Goal: Task Accomplishment & Management: Complete application form

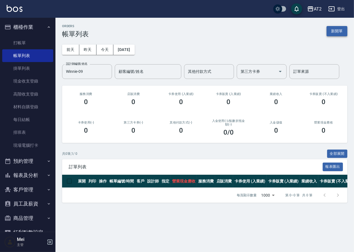
click at [344, 30] on button "新開單" at bounding box center [336, 31] width 21 height 10
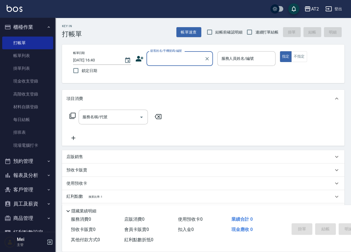
click at [228, 30] on span "結帳前確認明細" at bounding box center [228, 32] width 27 height 6
click at [215, 30] on input "結帳前確認明細" at bounding box center [210, 32] width 12 height 12
checkbox input "true"
click at [257, 31] on span "連續打單結帳" at bounding box center [266, 32] width 23 height 6
click at [255, 31] on input "連續打單結帳" at bounding box center [250, 32] width 12 height 12
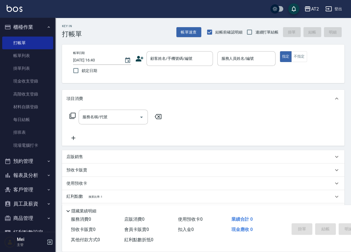
checkbox input "true"
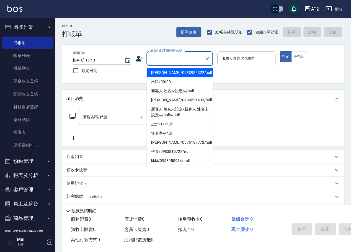
click at [188, 58] on input "顧客姓名/手機號碼/編號" at bounding box center [175, 59] width 53 height 10
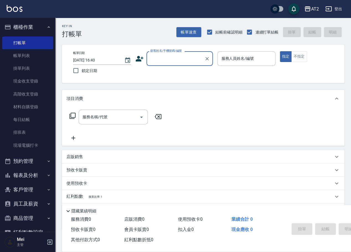
click at [175, 58] on input "顧客姓名/手機號碼/編號" at bounding box center [175, 59] width 53 height 10
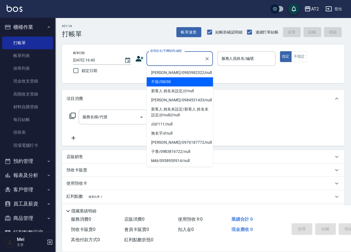
drag, startPoint x: 175, startPoint y: 70, endPoint x: 174, endPoint y: 80, distance: 10.1
click at [174, 80] on ul "[PERSON_NAME]/0983982322/null 不留/00/00 新客人 姓名未設定////null [PERSON_NAME]/09845314…" at bounding box center [180, 116] width 66 height 101
click at [174, 80] on li "不留/00/00" at bounding box center [180, 81] width 66 height 9
type input "不留/00/00"
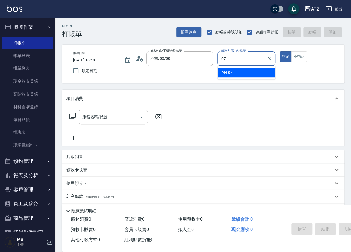
type input "YN-07"
type button "true"
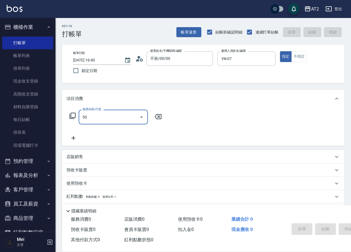
type input "501"
type input "100"
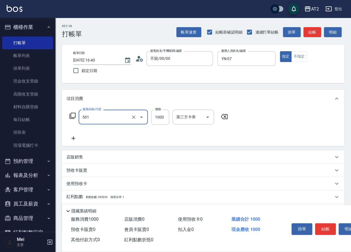
type input "501"
type input "2"
type input "染髮(501)"
type input "0"
type input "26"
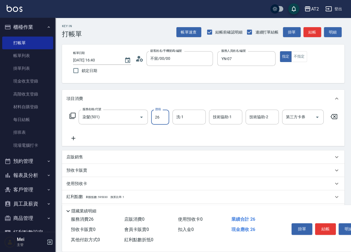
type input "20"
type input "269"
type input "260"
type input "2699"
type input "424"
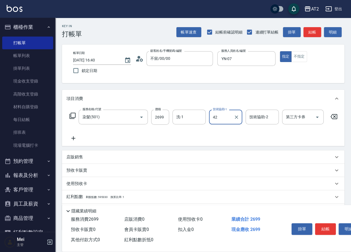
type input "軒軒-42"
click at [183, 115] on input "洗-1" at bounding box center [189, 117] width 28 height 10
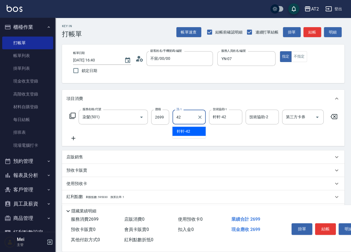
type input "軒軒-42"
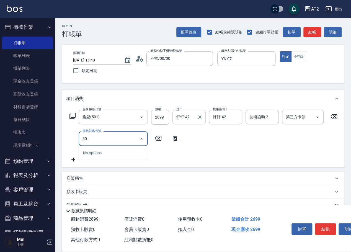
type input "601"
type input "360"
type input "自備護髮(601)"
type input "270"
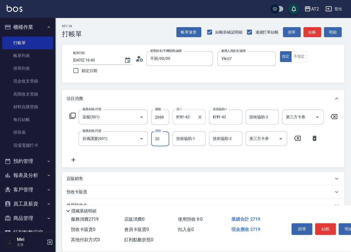
type input "200"
type input "460"
type input "2000"
type input "軒軒-42"
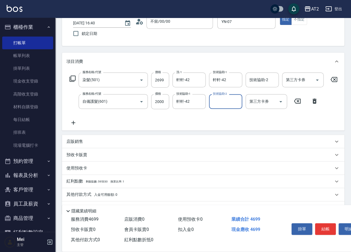
scroll to position [56, 0]
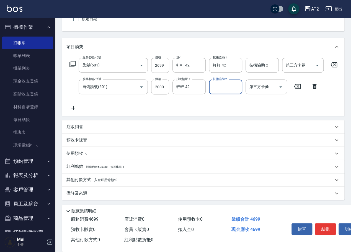
click at [117, 180] on div "其他付款方式 入金可用餘額: 0" at bounding box center [199, 180] width 267 height 6
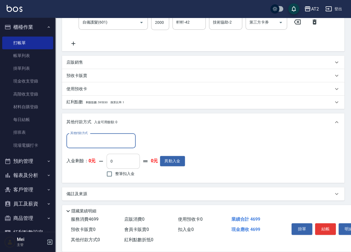
scroll to position [117, 0]
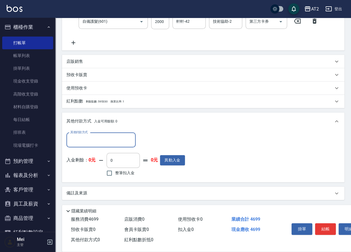
click at [105, 145] on input "其他付款方式" at bounding box center [101, 140] width 64 height 10
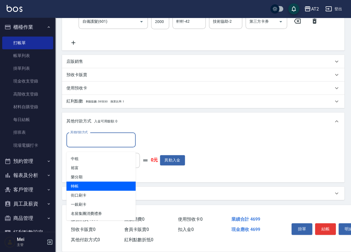
click at [107, 186] on span "轉帳" at bounding box center [100, 185] width 69 height 9
type input "轉帳"
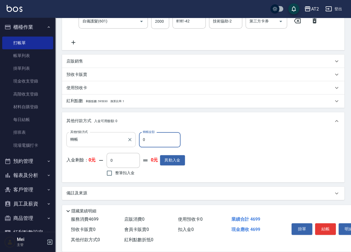
drag, startPoint x: 146, startPoint y: 144, endPoint x: 133, endPoint y: 145, distance: 13.0
click at [133, 145] on div "其他付款方式 轉帳 其他付款方式 轉帳金額 0 轉帳金額" at bounding box center [125, 139] width 119 height 15
type input "46"
type input "420"
type input "469"
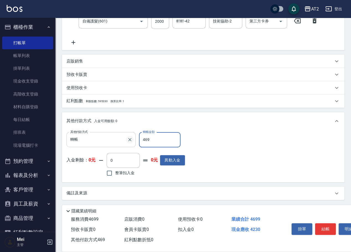
type input "0"
type input "4699"
type input "[DATE] 16:41"
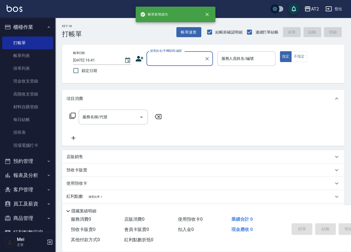
scroll to position [0, 0]
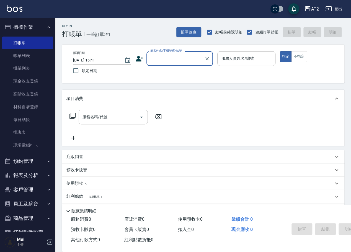
click at [180, 59] on input "顧客姓名/手機號碼/編號" at bounding box center [175, 59] width 53 height 10
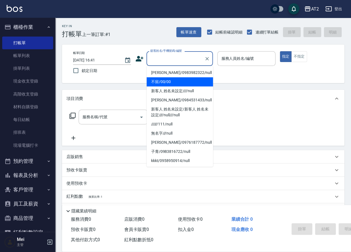
click at [178, 78] on li "不留/00/00" at bounding box center [180, 81] width 66 height 9
type input "不留/00/00"
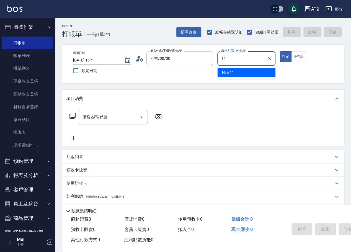
type input "Nini-11"
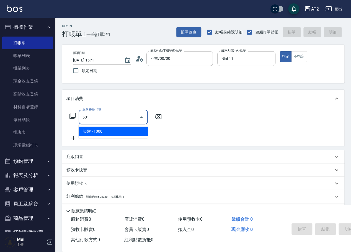
type input "染髮(501)"
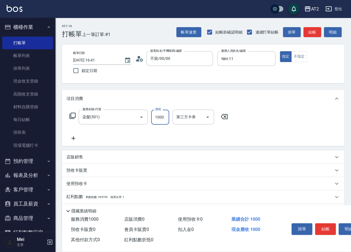
type input "0"
type input "19"
type input "10"
type input "198"
type input "190"
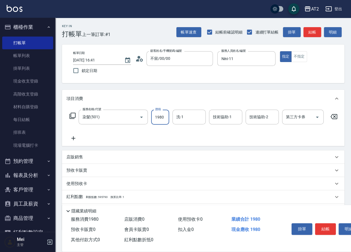
type input "1980"
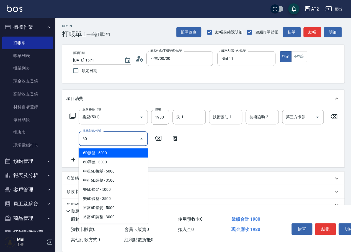
type input "601"
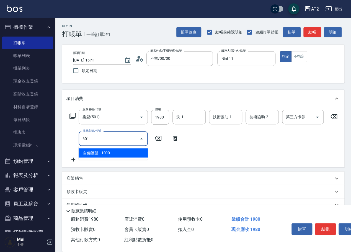
type input "290"
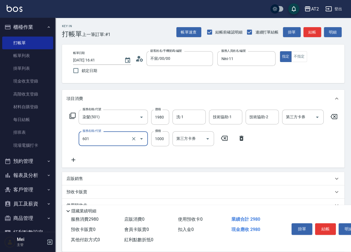
type input "自備護髮(601)"
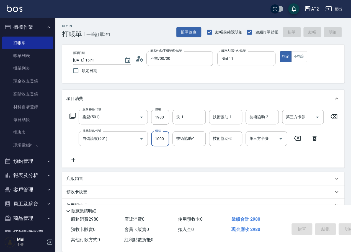
type input "[DATE] 16:42"
type input "0"
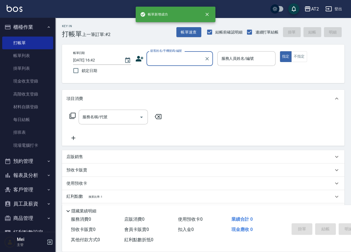
click at [190, 58] on input "顧客姓名/手機號碼/編號" at bounding box center [175, 59] width 53 height 10
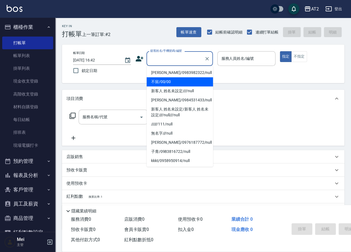
click at [177, 84] on li "不留/00/00" at bounding box center [180, 81] width 66 height 9
type input "不留/00/00"
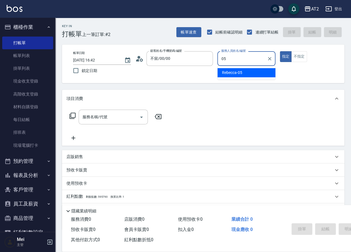
type input "[PERSON_NAME]-05"
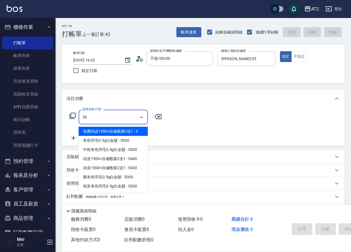
type input "501"
type input "100"
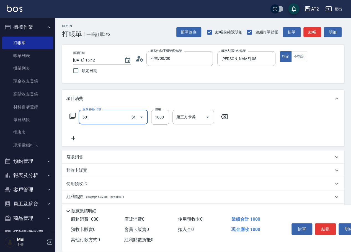
type input "染髮(501)"
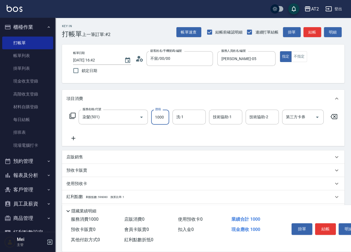
type input "0"
type input "19"
type input "10"
type input "1980"
type input "190"
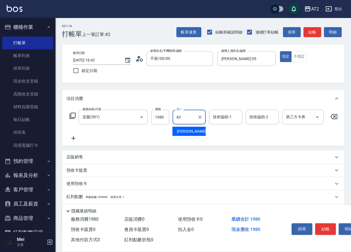
type input "[PERSON_NAME]-43"
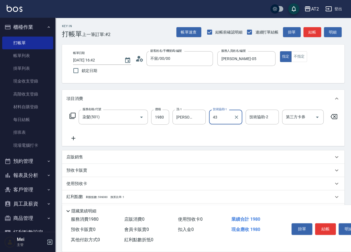
type input "[PERSON_NAME]-43"
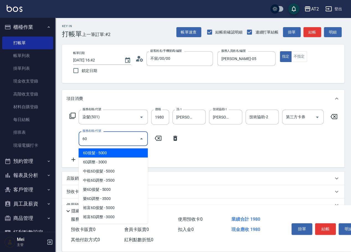
type input "601"
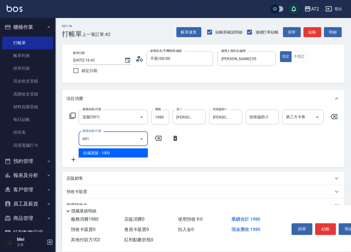
type input "290"
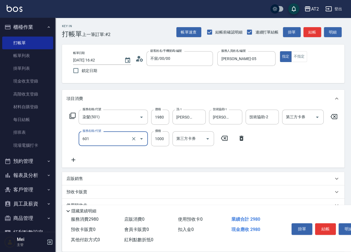
type input "自備護髮(601)"
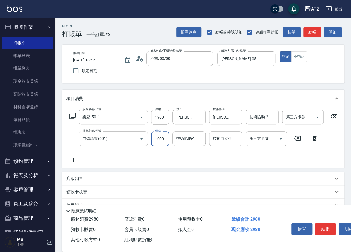
type input "190"
type input "3"
type input "200"
type input "30"
type input "220"
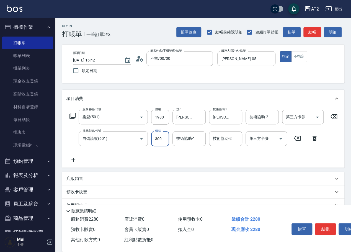
type input "3000"
type input "490"
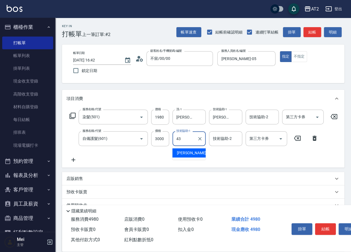
type input "[PERSON_NAME]-43"
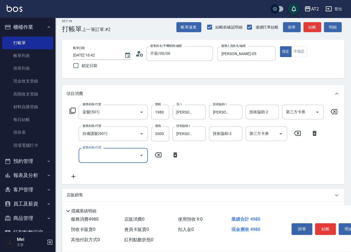
scroll to position [78, 0]
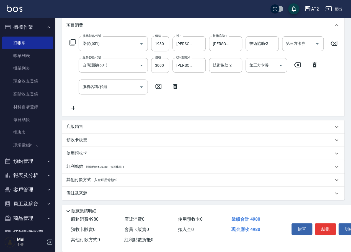
click at [94, 179] on span "入金可用餘額: 0" at bounding box center [106, 180] width 24 height 4
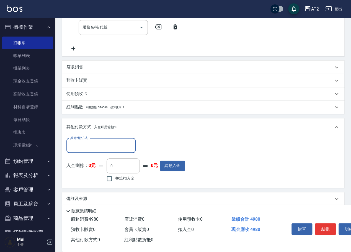
scroll to position [143, 0]
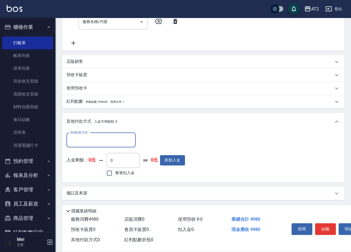
click at [100, 141] on input "其他付款方式" at bounding box center [101, 140] width 64 height 10
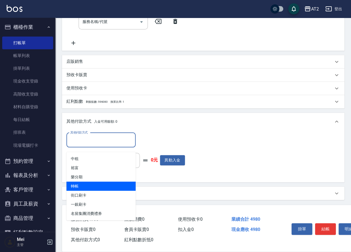
click at [105, 185] on span "轉帳" at bounding box center [100, 186] width 69 height 9
type input "轉帳"
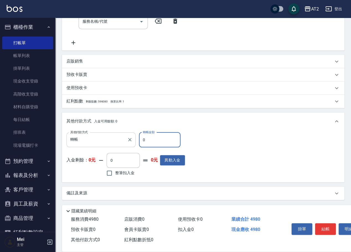
drag, startPoint x: 150, startPoint y: 142, endPoint x: 110, endPoint y: 142, distance: 39.0
click at [113, 142] on div "其他付款方式 轉帳 其他付款方式 轉帳金額 0 轉帳金額" at bounding box center [125, 139] width 119 height 15
type input "49"
type input "440"
type input "498"
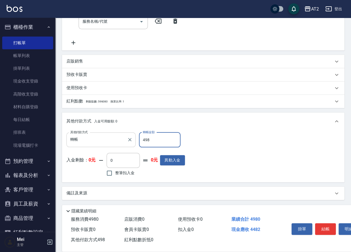
type input "0"
type input "4980"
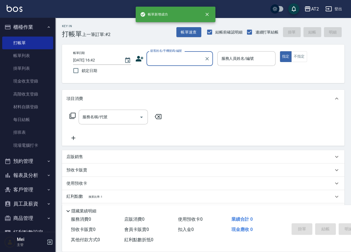
scroll to position [0, 0]
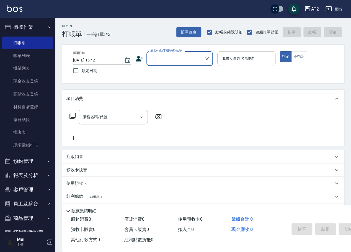
click at [177, 48] on div "帳單日期 [DATE] 16:42 鎖定日期 顧客姓名/手機號碼/編號 顧客姓名/手機號碼/編號 服務人員姓名/編號 服務人員姓名/編號 指定 不指定" at bounding box center [203, 64] width 282 height 38
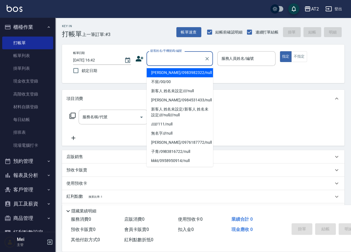
click at [179, 55] on div "顧客姓名/手機號碼/編號 顧客姓名/手機號碼/編號" at bounding box center [179, 58] width 66 height 15
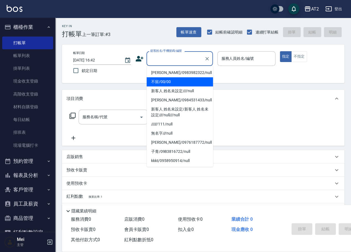
click at [182, 81] on li "不留/00/00" at bounding box center [180, 81] width 66 height 9
type input "不留/00/00"
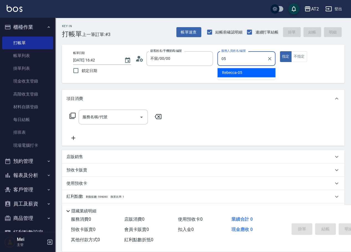
type input "[PERSON_NAME]-05"
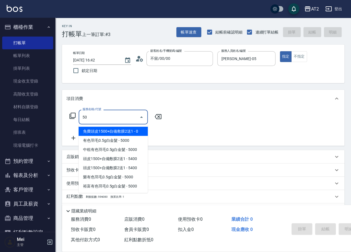
type input "501"
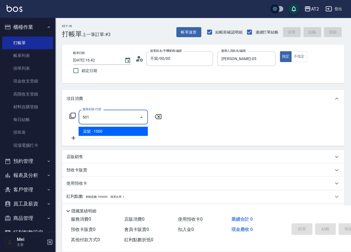
type input "100"
type input "染髮(501)"
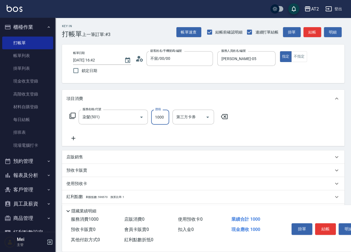
type input "0"
type input "19"
type input "10"
type input "198"
type input "190"
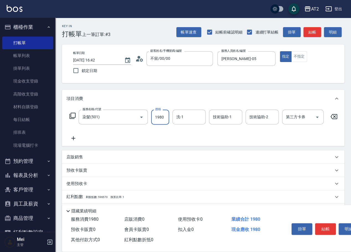
type input "1980"
type input "[PERSON_NAME]-43"
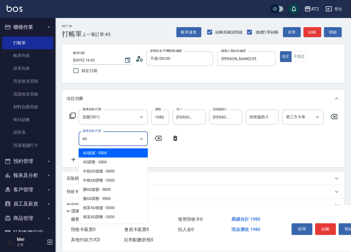
type input "601"
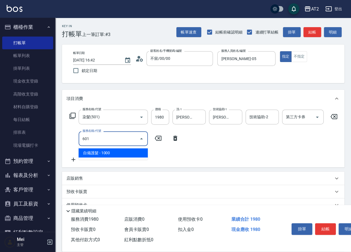
type input "290"
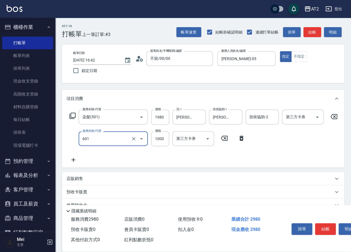
type input "自備護髮(601)"
type input "190"
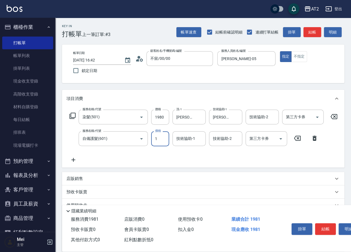
type input "15"
type input "210"
type input "150"
type input "340"
type input "1500"
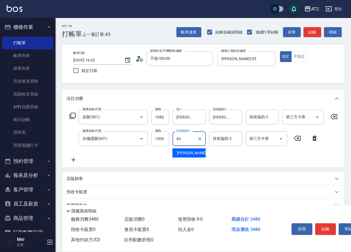
type input "[PERSON_NAME]-43"
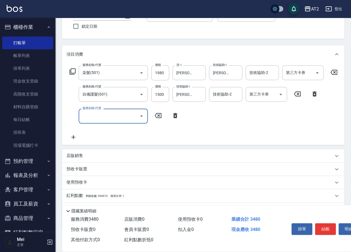
scroll to position [78, 0]
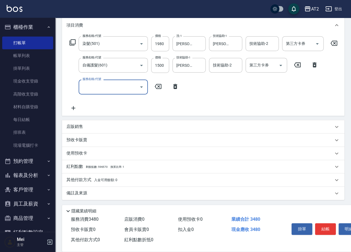
click at [83, 176] on div "其他付款方式 入金可用餘額: 0" at bounding box center [203, 179] width 282 height 13
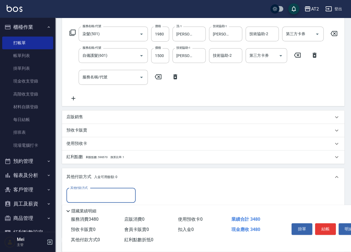
scroll to position [0, 0]
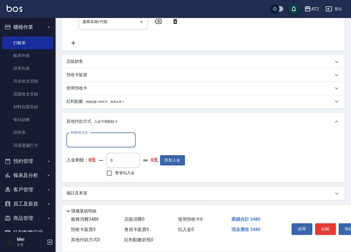
click at [90, 145] on input "其他付款方式" at bounding box center [101, 140] width 64 height 10
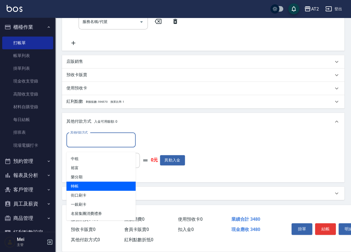
click at [87, 182] on span "轉帳" at bounding box center [100, 186] width 69 height 9
type input "轉帳"
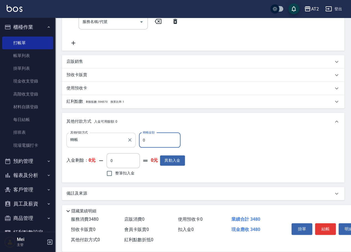
drag, startPoint x: 150, startPoint y: 144, endPoint x: 119, endPoint y: 144, distance: 31.3
click at [119, 144] on div "其他付款方式 轉帳 其他付款方式 轉帳金額 0 轉帳金額" at bounding box center [125, 140] width 119 height 15
type input "34"
type input "310"
type input "348"
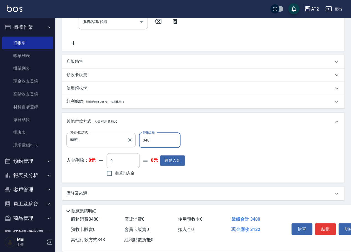
type input "0"
type input "3480"
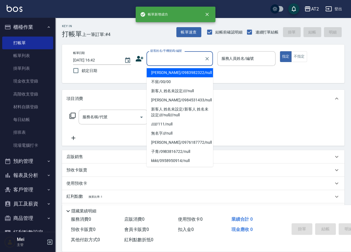
drag, startPoint x: 168, startPoint y: 58, endPoint x: 169, endPoint y: 68, distance: 9.8
click at [168, 60] on input "顧客姓名/手機號碼/編號" at bounding box center [175, 59] width 53 height 10
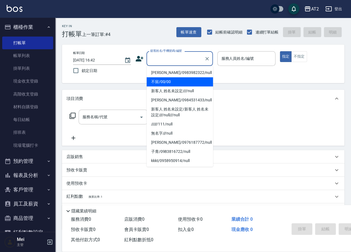
click at [170, 80] on li "不留/00/00" at bounding box center [180, 81] width 66 height 9
type input "不留/00/00"
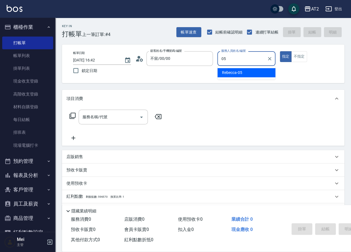
type input "[PERSON_NAME]-05"
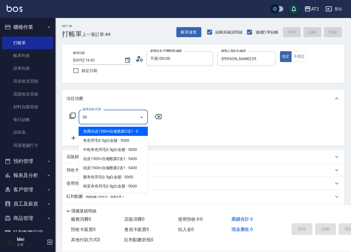
type input "501"
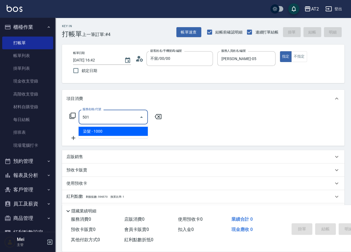
type input "100"
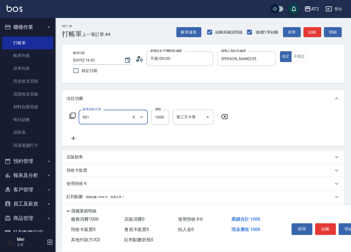
type input "染髮(501)"
type input "1"
type input "0"
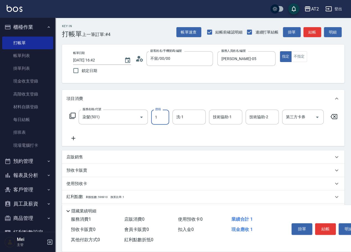
type input "19"
type input "10"
type input "198"
type input "190"
type input "1980"
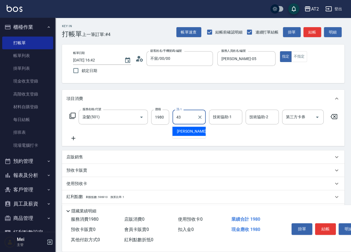
type input "[PERSON_NAME]-43"
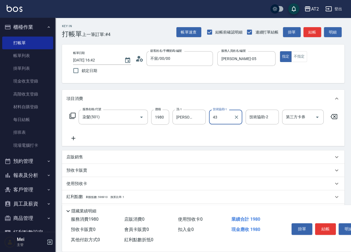
type input "[PERSON_NAME]-43"
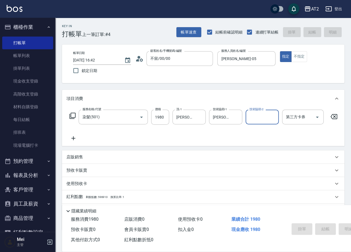
type input "[DATE] 16:43"
type input "0"
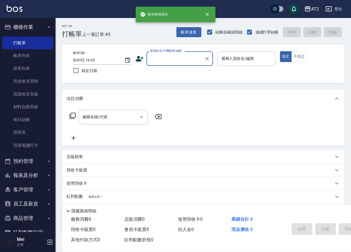
click at [181, 55] on input "顧客姓名/手機號碼/編號" at bounding box center [175, 59] width 53 height 10
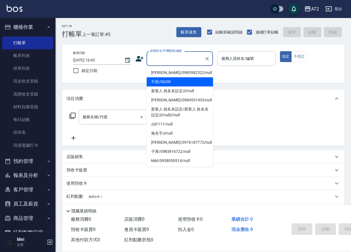
click at [180, 82] on li "不留/00/00" at bounding box center [180, 81] width 66 height 9
type input "不留/00/00"
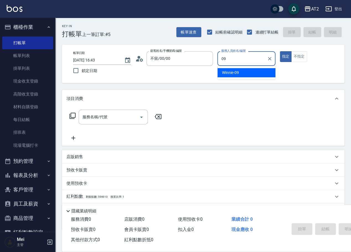
type input "Winnie-09"
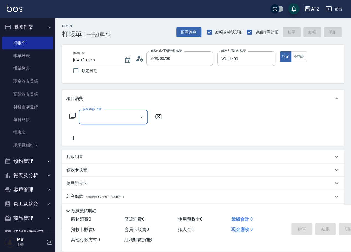
scroll to position [30, 0]
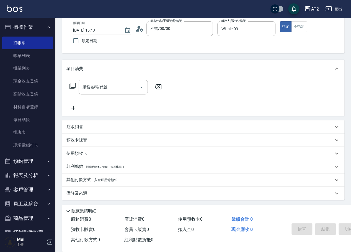
click at [113, 129] on div "店販銷售" at bounding box center [199, 127] width 267 height 6
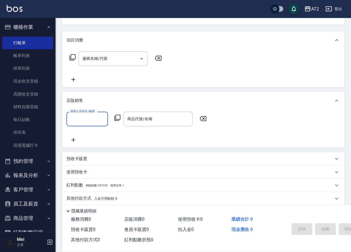
scroll to position [77, 0]
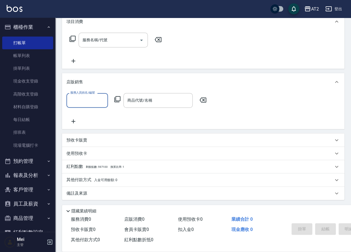
click at [89, 104] on input "服務人員姓名/編號" at bounding box center [87, 101] width 37 height 10
type input "Winnie-09"
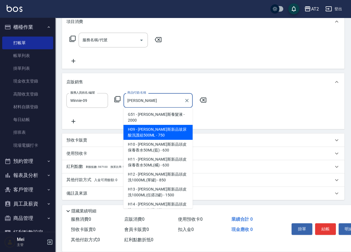
click at [168, 130] on span "H09 - [PERSON_NAME]斯新品玻尿酸洗護組500ML - 750" at bounding box center [157, 132] width 69 height 15
type input "[PERSON_NAME]斯新品玻尿酸洗護組500ML"
type input "70"
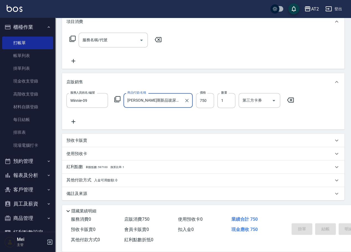
type input "[PERSON_NAME]斯新品玻尿酸洗護組500ML"
type input "0"
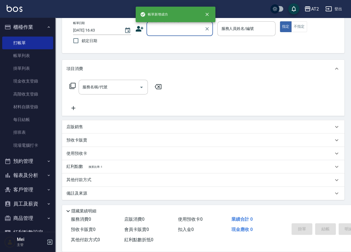
scroll to position [0, 0]
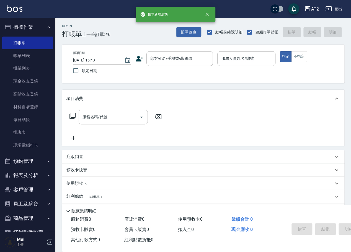
click at [174, 67] on div "帳單日期 [DATE] 16:43 鎖定日期 顧客姓名/手機號碼/編號 顧客姓名/手機號碼/編號 服務人員姓名/編號 服務人員姓名/編號 指定 不指定" at bounding box center [203, 63] width 269 height 25
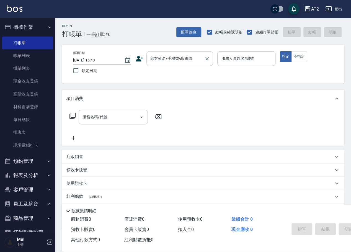
click at [173, 65] on div "顧客姓名/手機號碼/編號" at bounding box center [179, 58] width 66 height 15
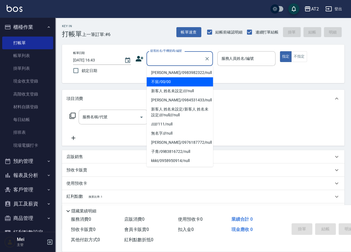
click at [173, 79] on li "不留/00/00" at bounding box center [180, 81] width 66 height 9
type input "不留/00/00"
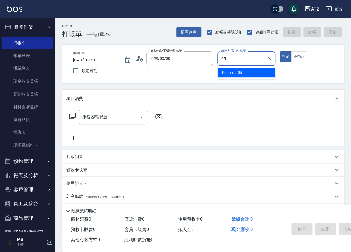
type input "[PERSON_NAME]-05"
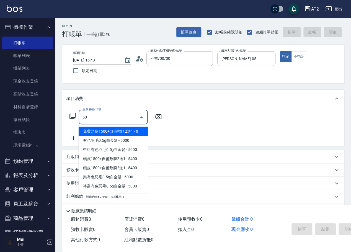
type input "501"
type input "100"
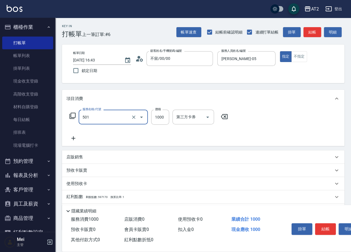
type input "染髮(501)"
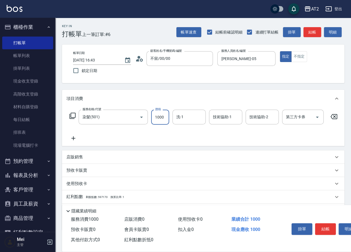
type input "0"
type input "19"
type input "10"
type input "198"
type input "190"
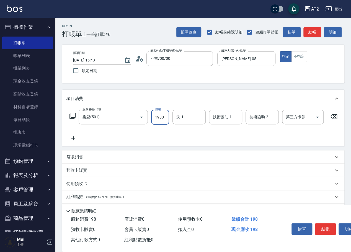
type input "1980"
type input "[PERSON_NAME]-43"
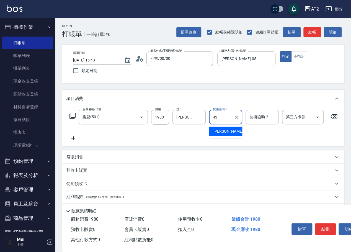
type input "[PERSON_NAME]-43"
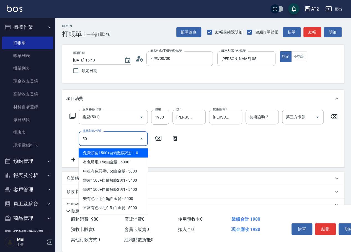
type input "502"
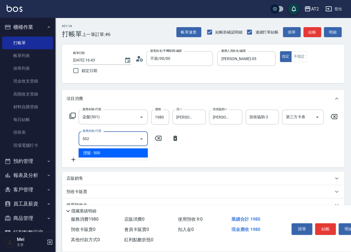
type input "240"
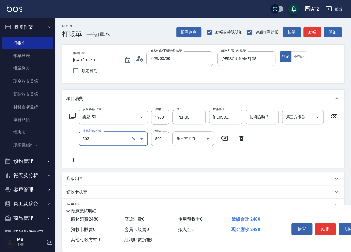
type input "漂髮(502)"
type input "190"
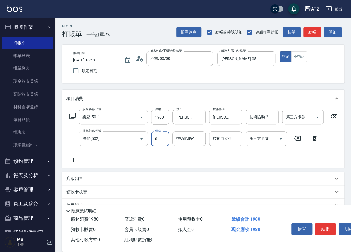
type input "0"
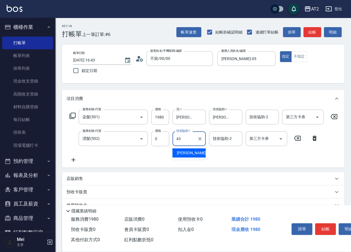
type input "[PERSON_NAME]-43"
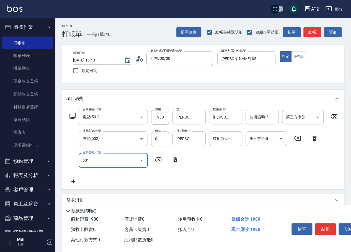
type input "601"
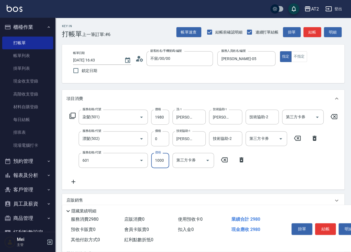
type input "290"
type input "自備護髮(601)"
type input "2"
type input "200"
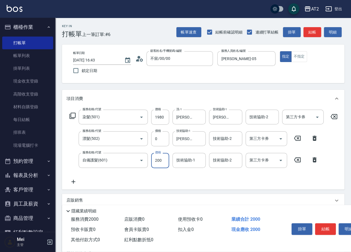
type input "210"
type input "2000"
type input "390"
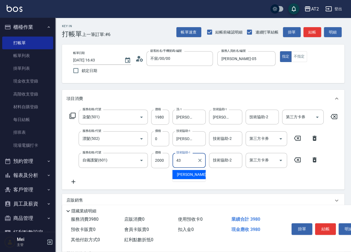
type input "[PERSON_NAME]-43"
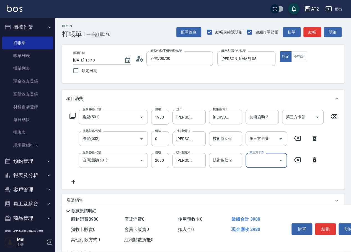
scroll to position [78, 0]
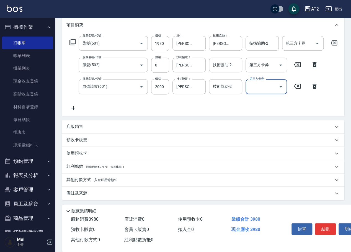
click at [109, 177] on p "其他付款方式 入金可用餘額: 0" at bounding box center [91, 180] width 51 height 6
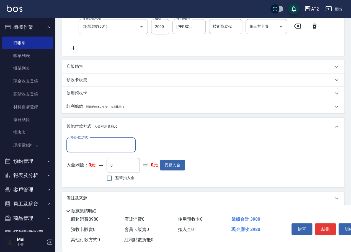
scroll to position [134, 0]
click at [104, 150] on input "其他付款方式" at bounding box center [101, 145] width 64 height 10
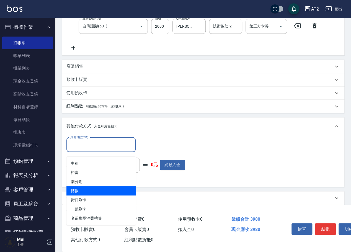
click at [104, 192] on span "轉帳" at bounding box center [100, 190] width 69 height 9
type input "轉帳"
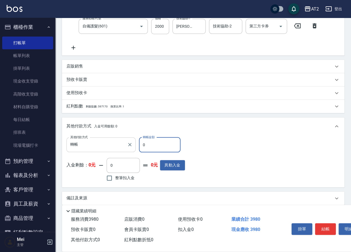
drag, startPoint x: 147, startPoint y: 152, endPoint x: 123, endPoint y: 152, distance: 24.4
click at [127, 152] on div "其他付款方式 轉帳 其他付款方式 轉帳金額 0 轉帳金額" at bounding box center [125, 144] width 119 height 15
type input "398"
type input "0"
type input "3980"
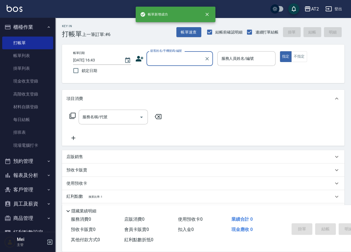
scroll to position [0, 0]
